Goal: Information Seeking & Learning: Learn about a topic

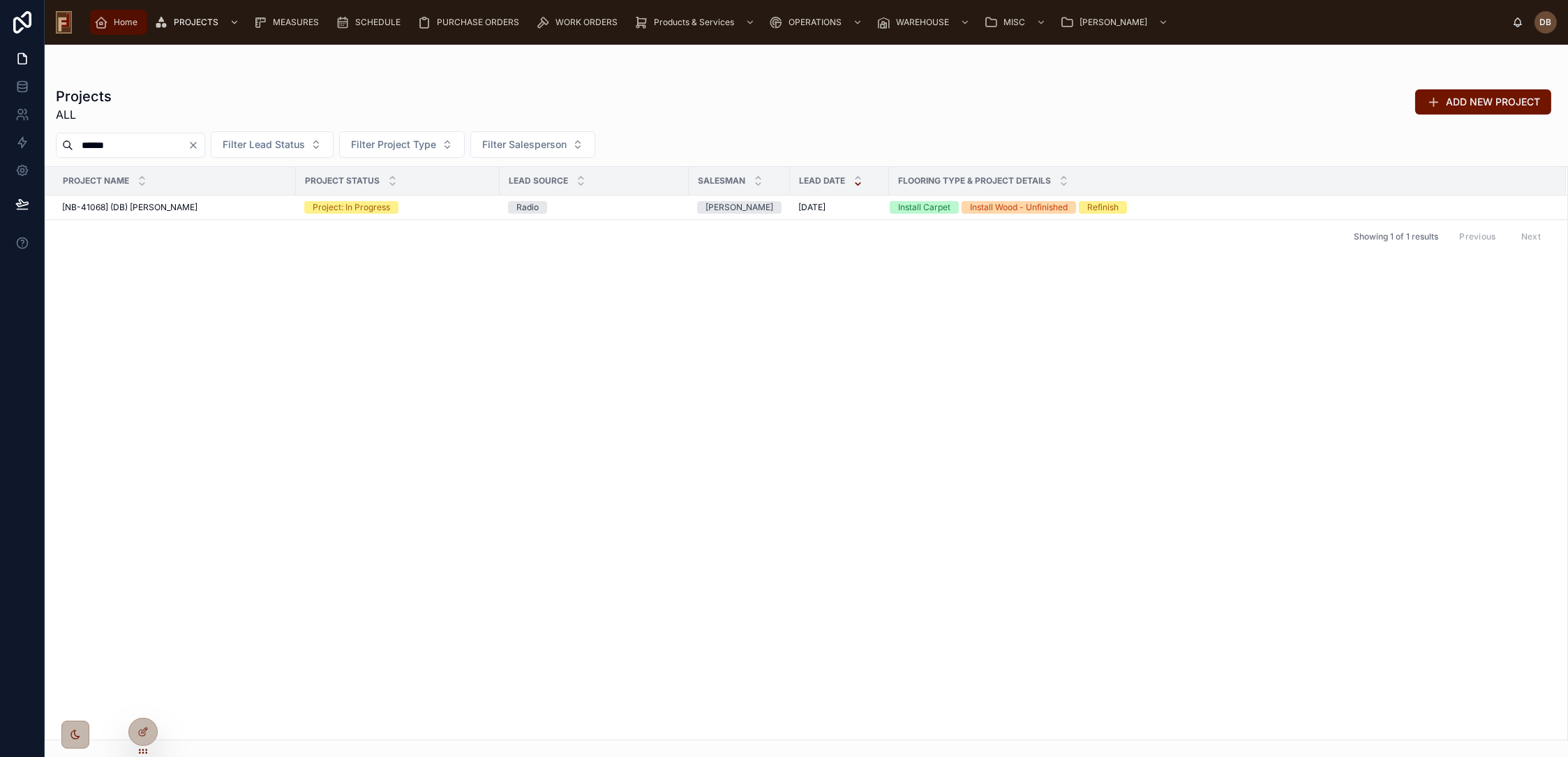
click at [127, 24] on span "Home" at bounding box center [126, 22] width 24 height 11
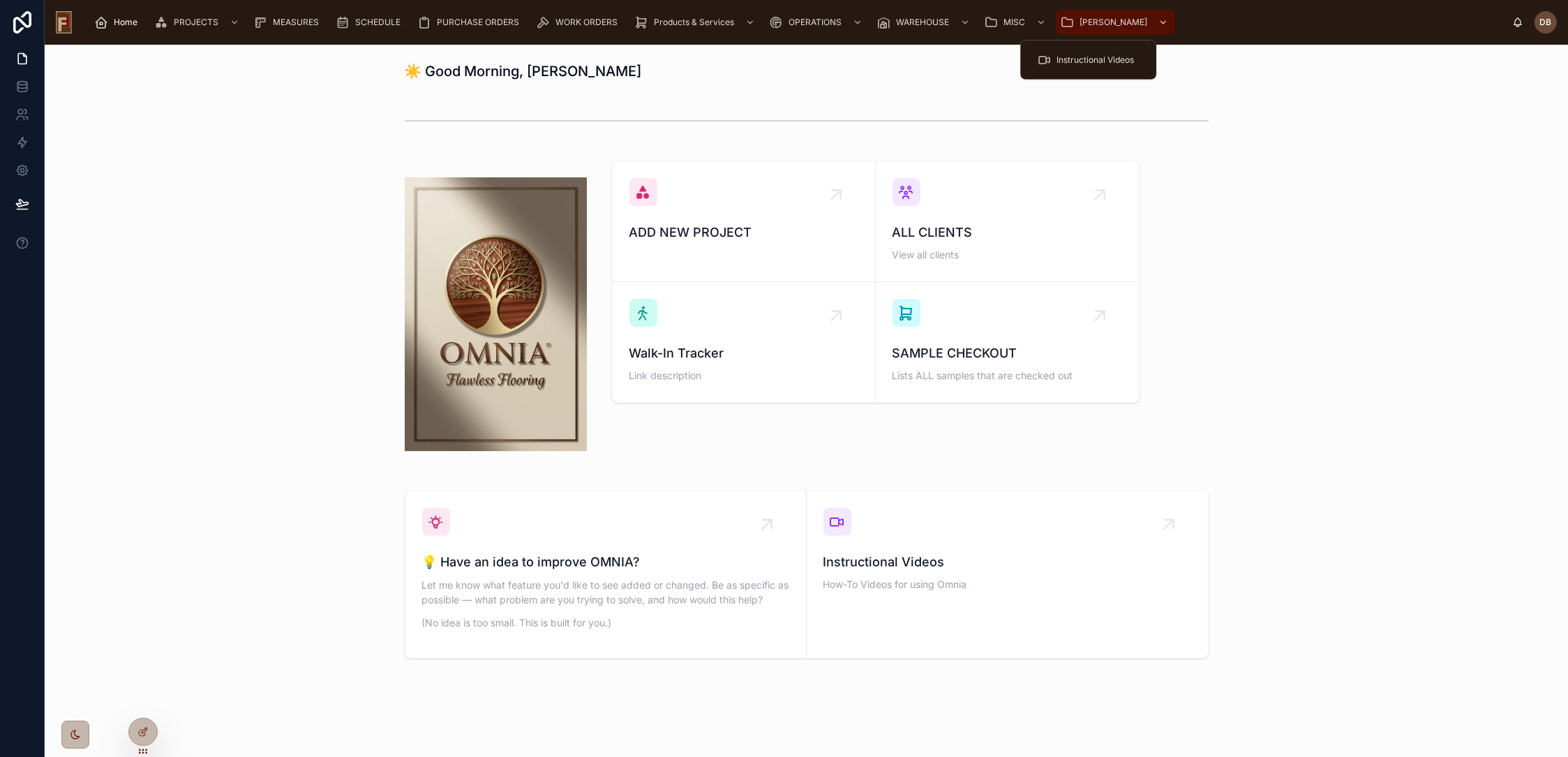
click at [1070, 15] on div "[PERSON_NAME]" at bounding box center [1115, 22] width 111 height 22
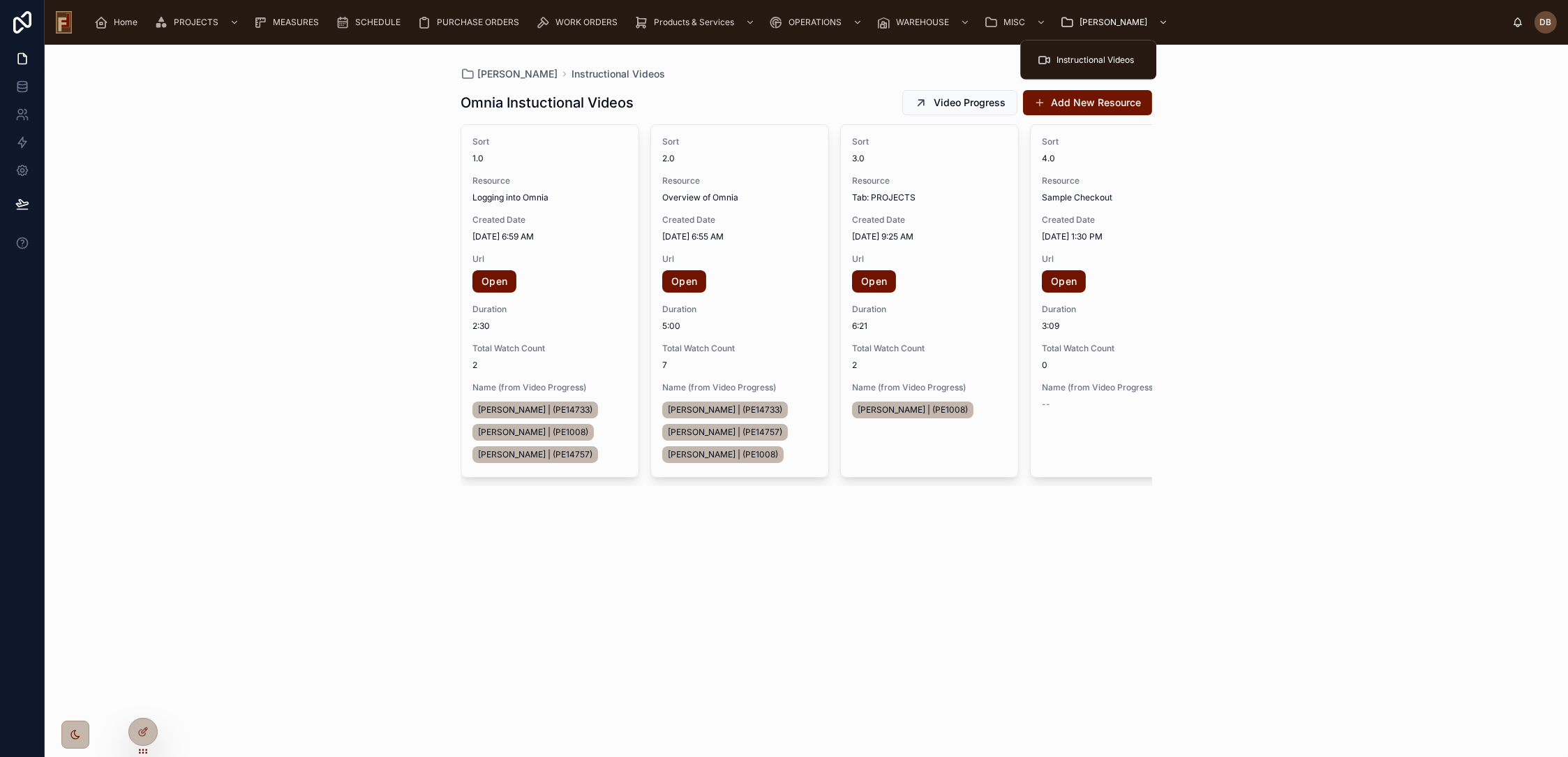
click at [1089, 62] on span "Instructional Videos" at bounding box center [1095, 60] width 78 height 11
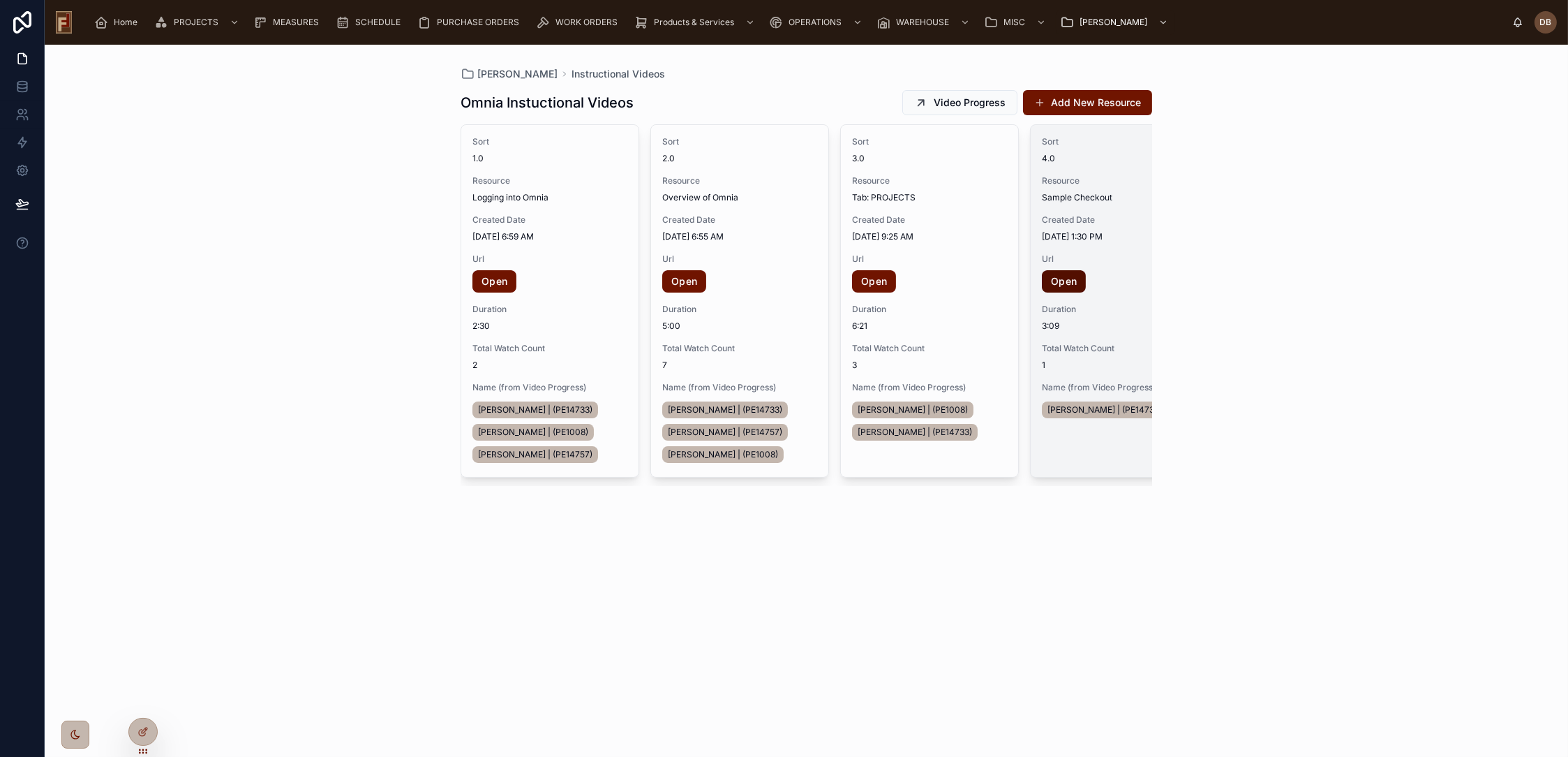
click at [1061, 284] on link "Open" at bounding box center [1064, 282] width 44 height 22
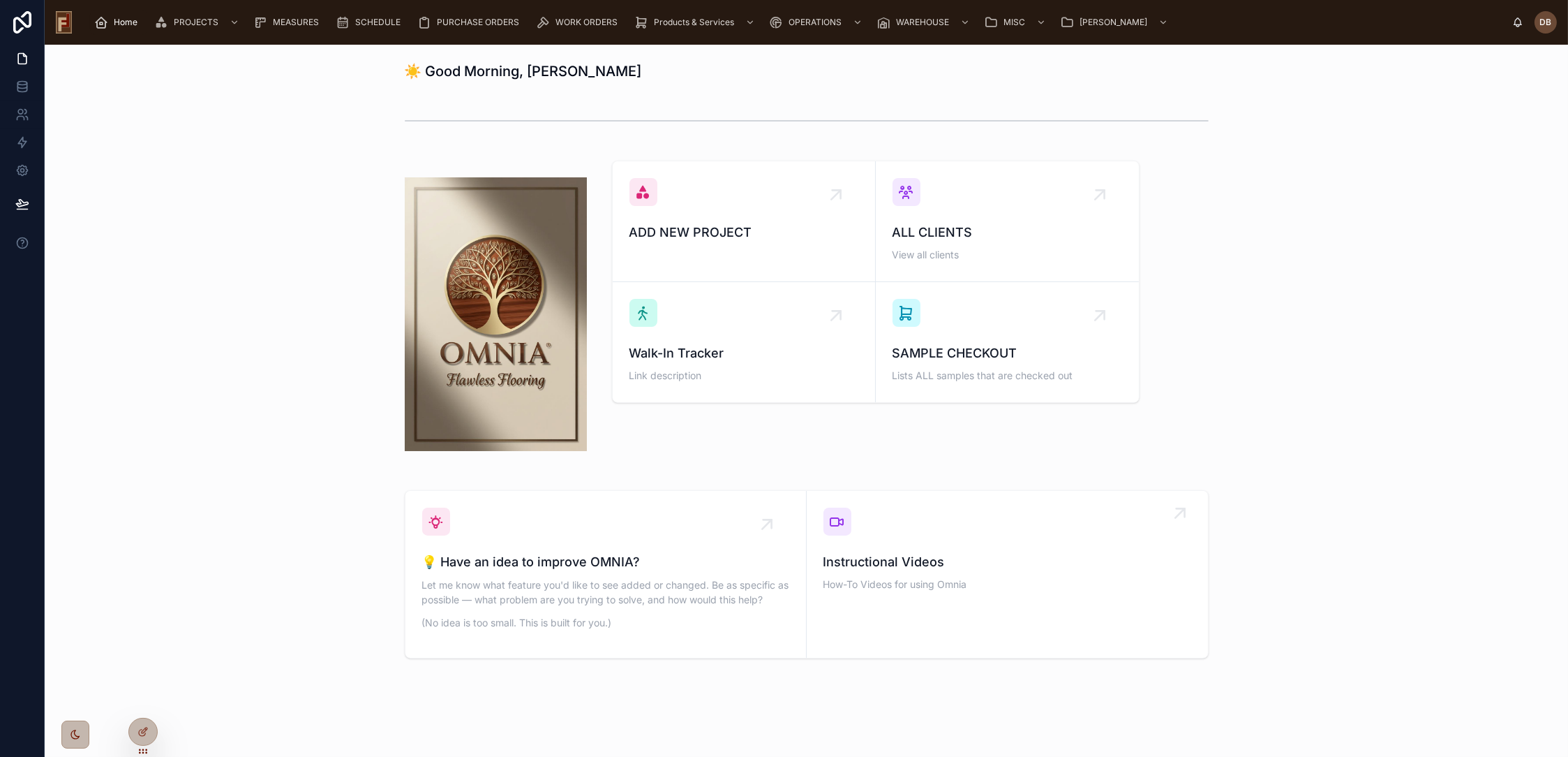
click at [975, 554] on span "Instructional Videos" at bounding box center [1007, 562] width 367 height 20
